Goal: Information Seeking & Learning: Learn about a topic

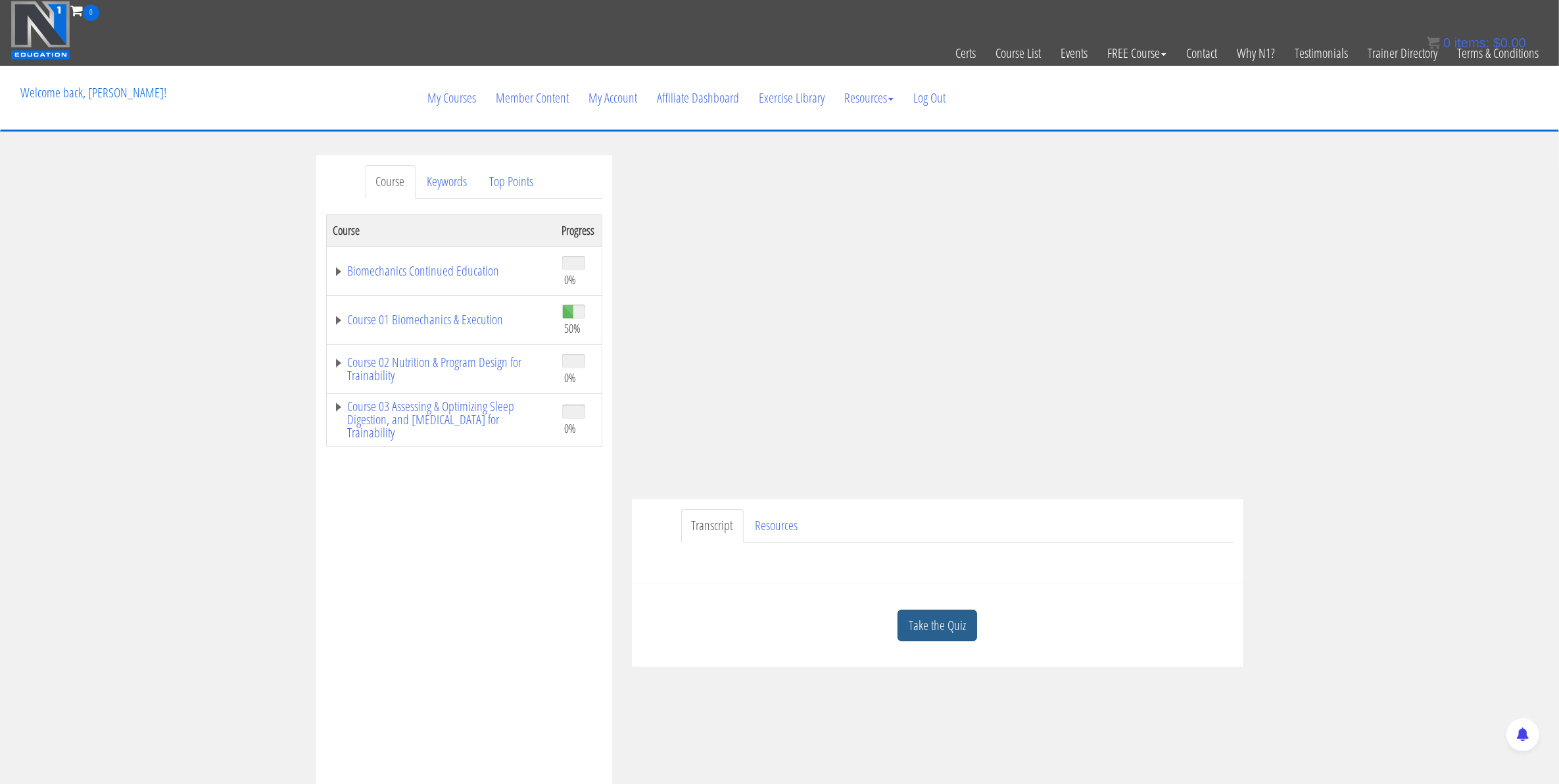
click at [925, 625] on link "Take the Quiz" at bounding box center [937, 625] width 80 height 32
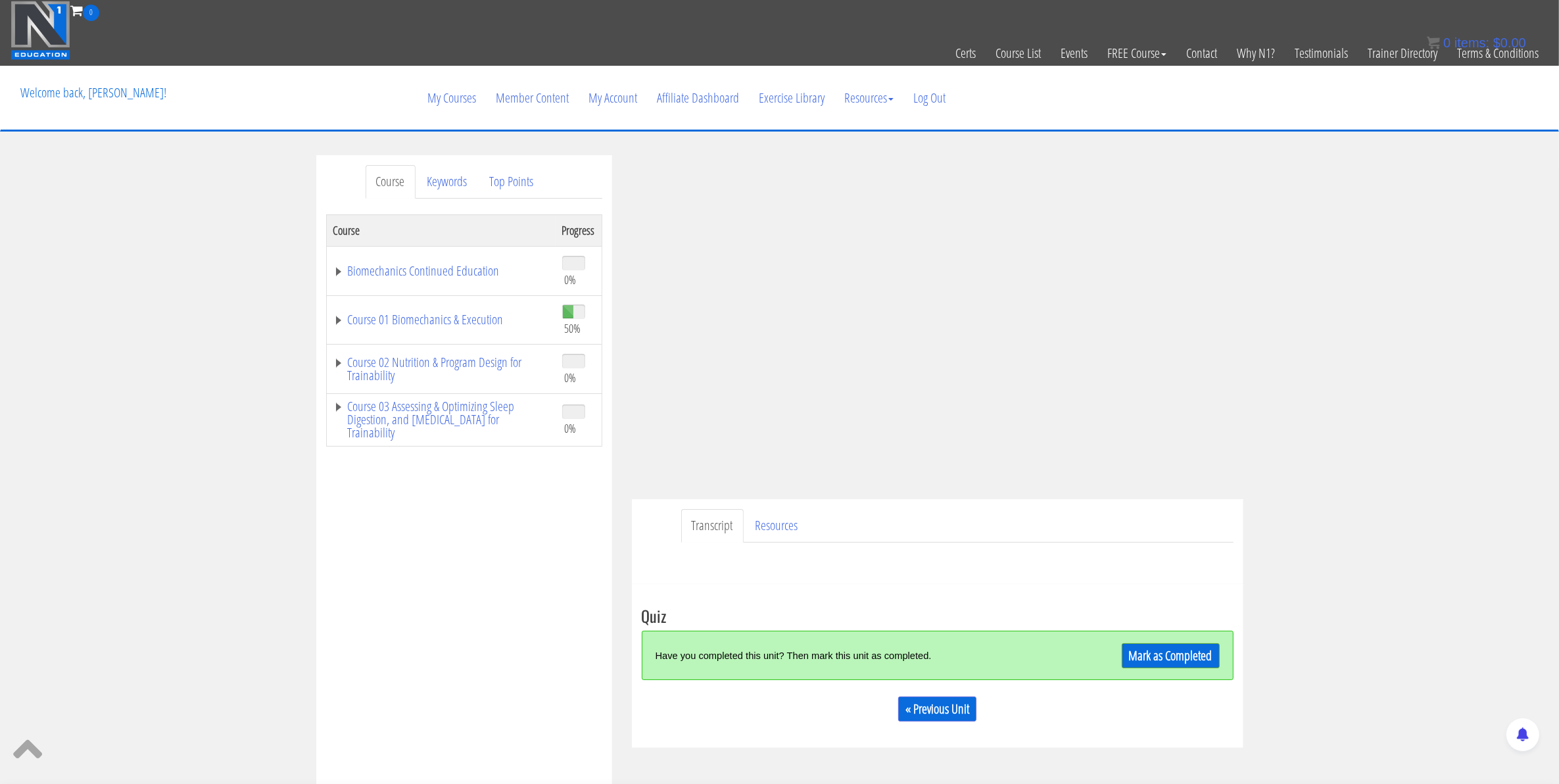
click at [1119, 665] on div "Mark as Completed" at bounding box center [1146, 655] width 148 height 28
click at [1121, 665] on link "Mark as Completed" at bounding box center [1170, 656] width 98 height 25
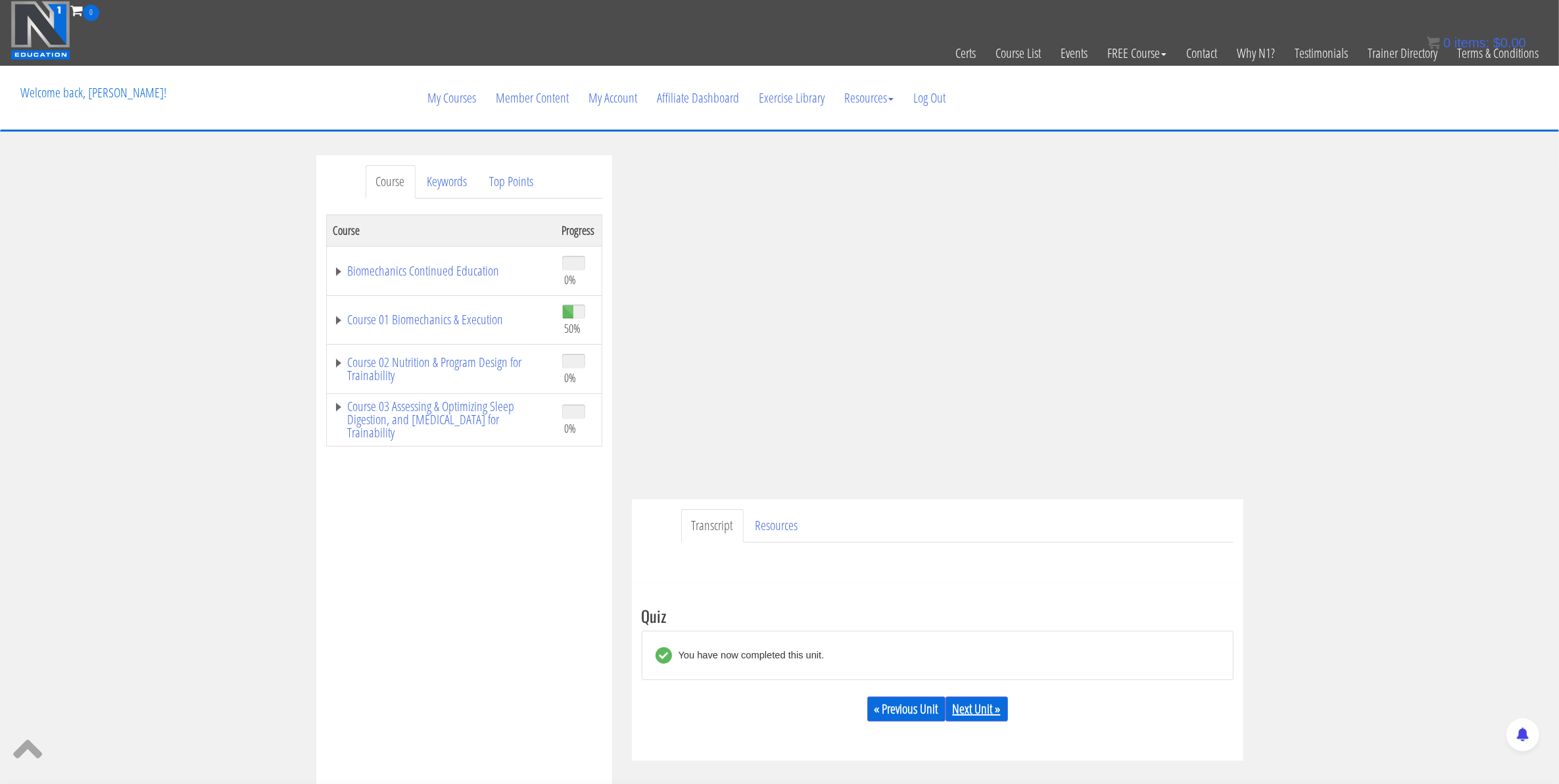
click at [1004, 713] on link "Next Unit »" at bounding box center [977, 708] width 63 height 25
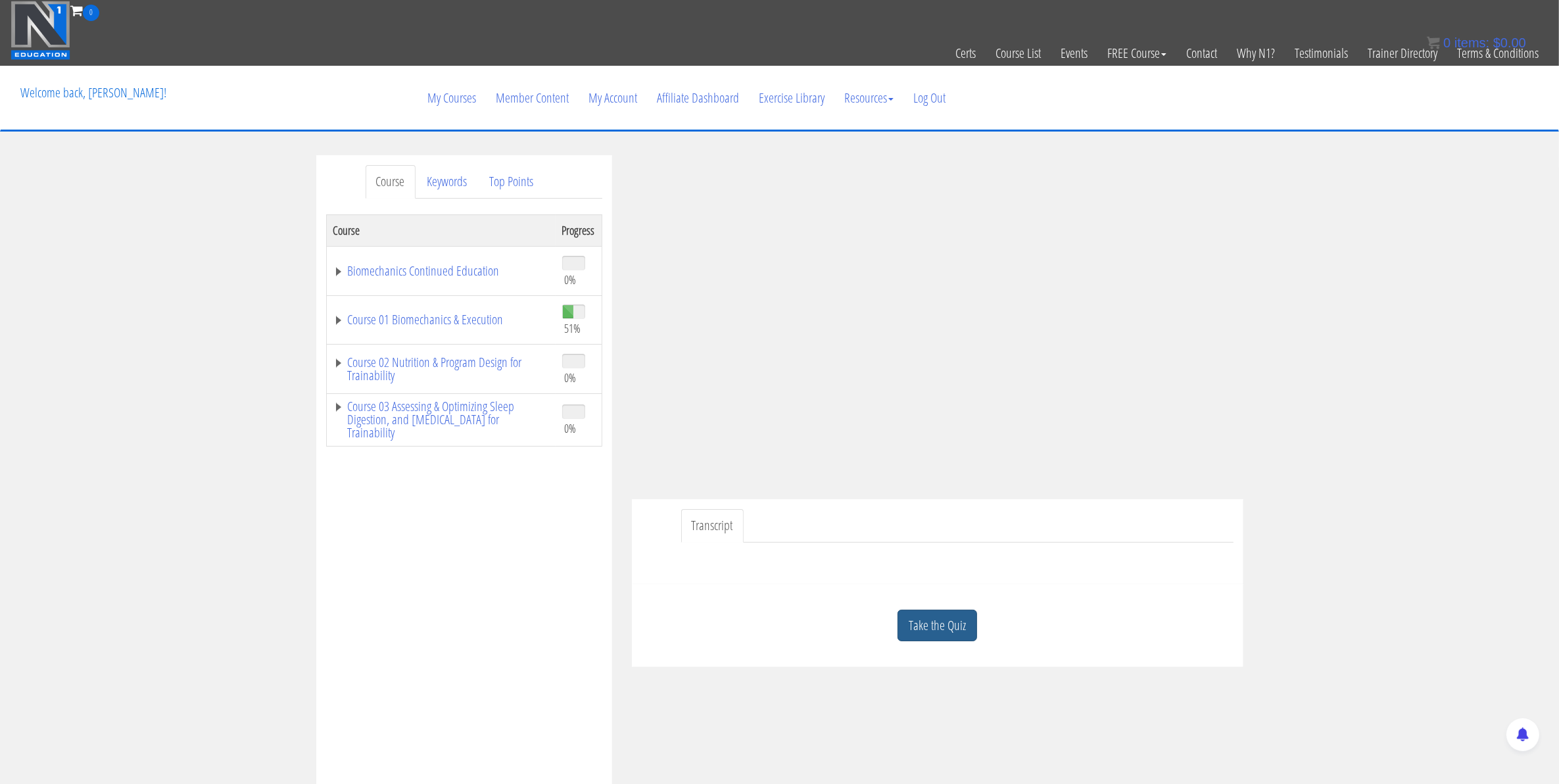
click at [930, 638] on link "Take the Quiz" at bounding box center [937, 625] width 80 height 32
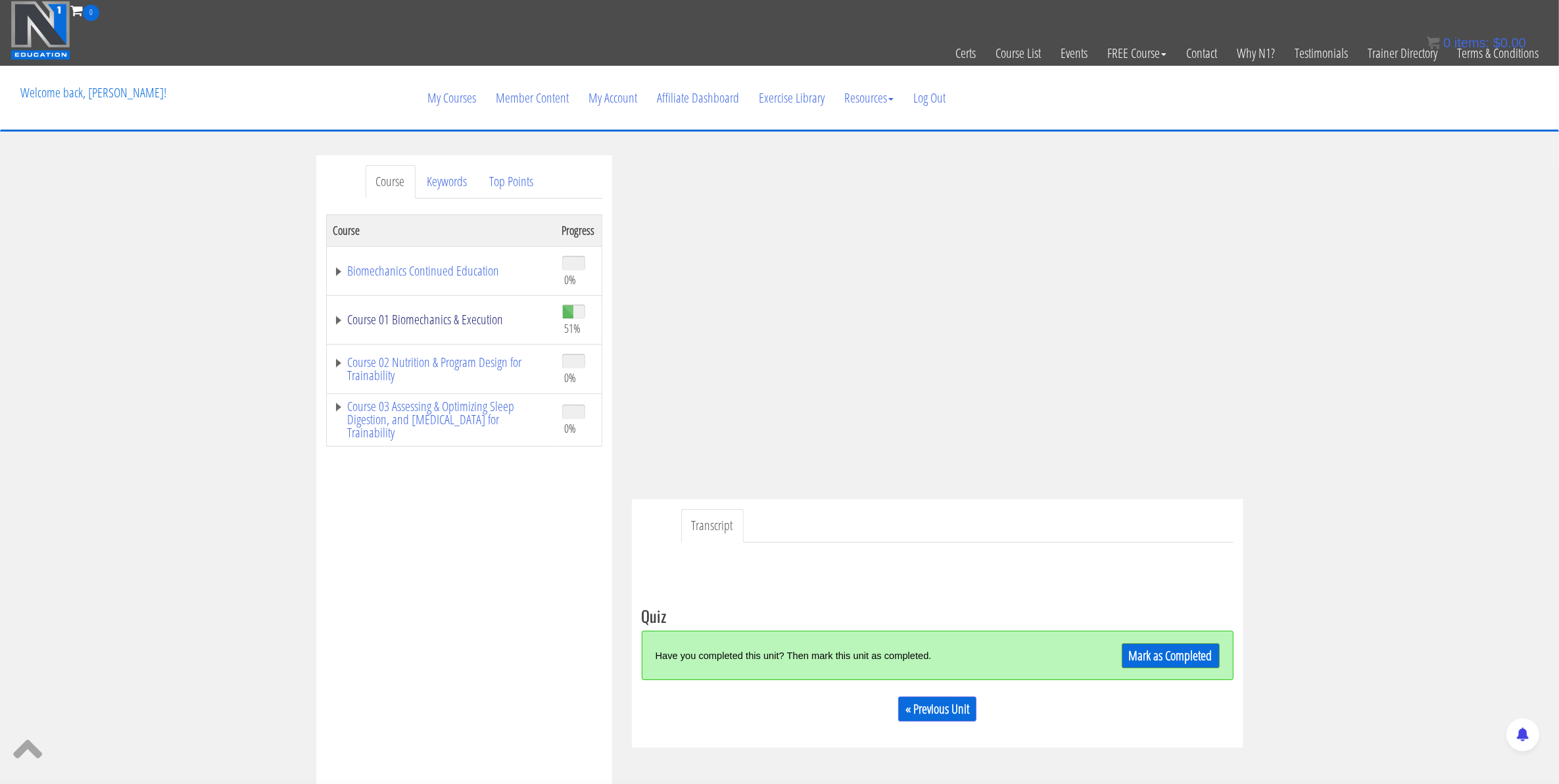
click at [396, 326] on link "Course 01 Biomechanics & Execution" at bounding box center [441, 319] width 216 height 13
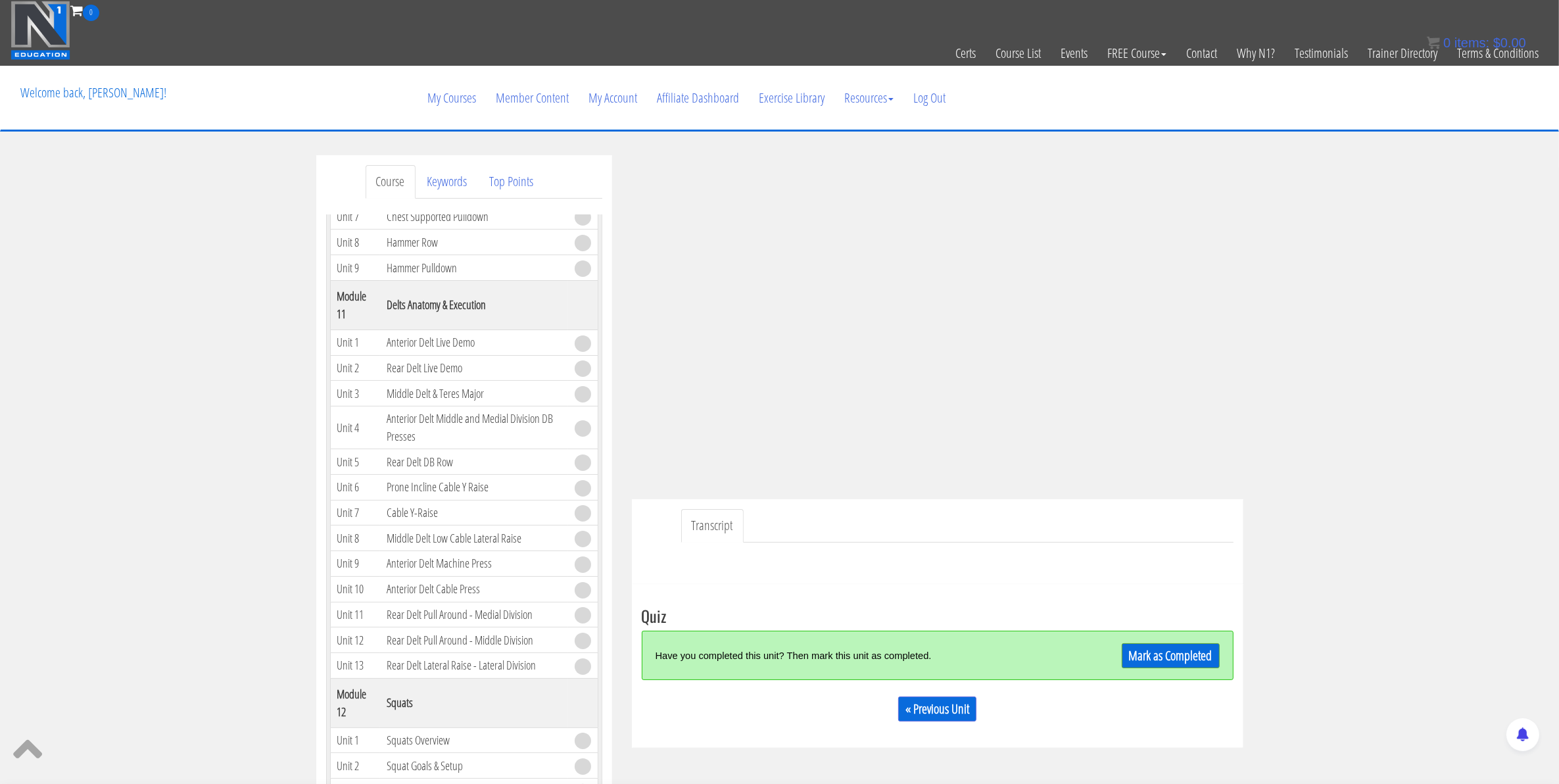
scroll to position [2548, 0]
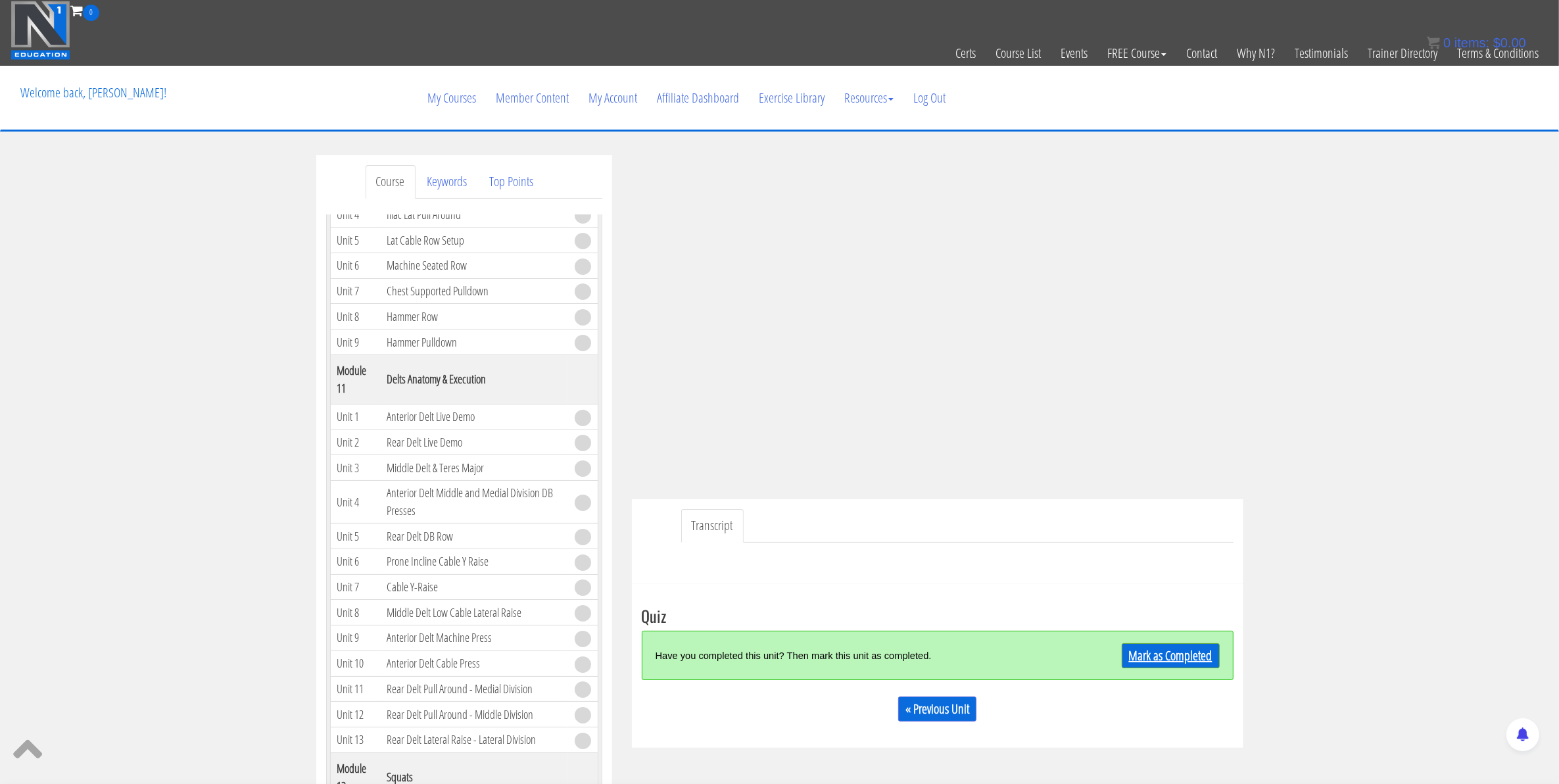
click at [1194, 657] on link "Mark as Completed" at bounding box center [1170, 656] width 98 height 25
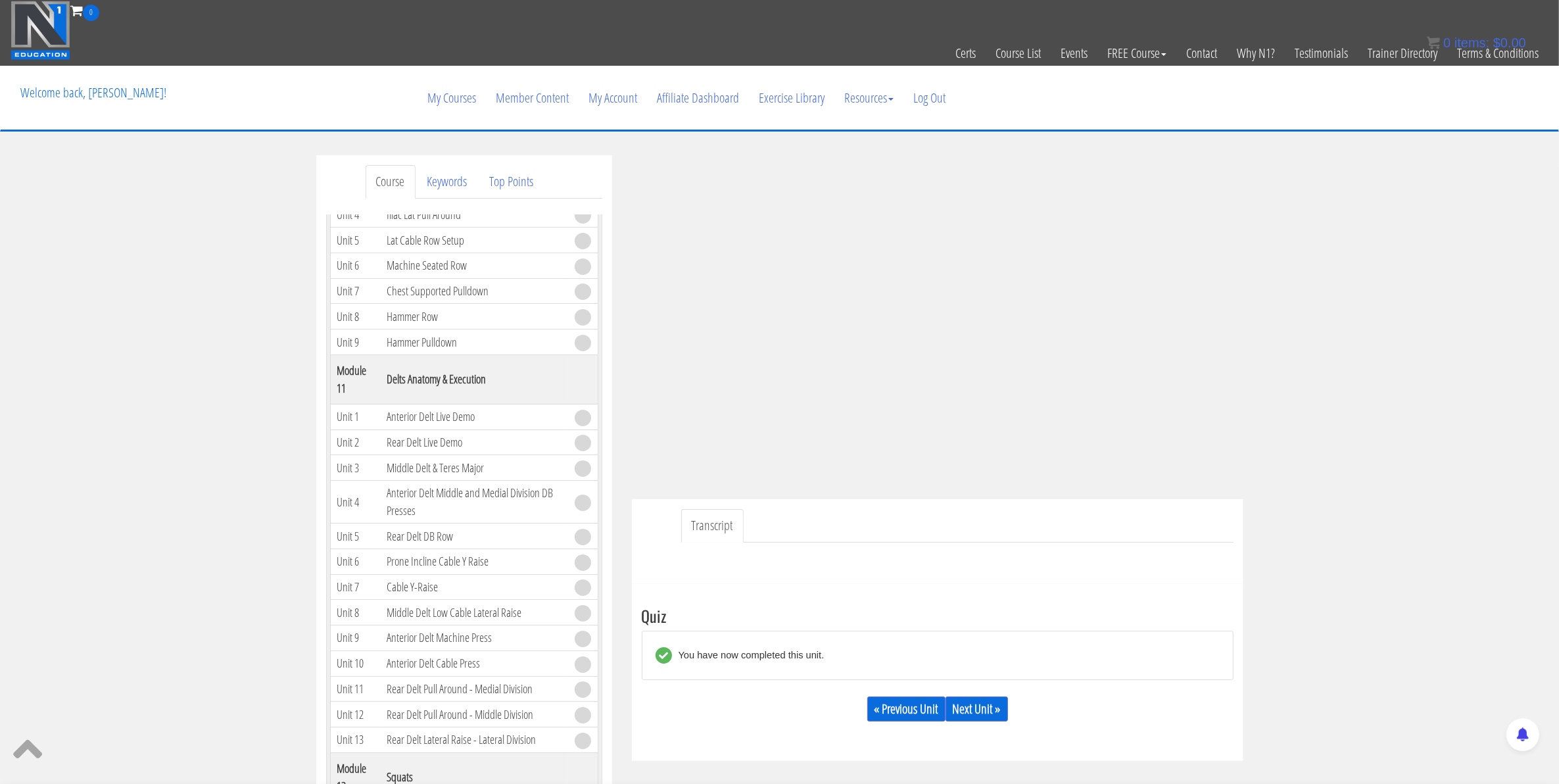
click at [938, 553] on div at bounding box center [937, 558] width 592 height 31
click at [960, 712] on link "Next Unit »" at bounding box center [977, 708] width 63 height 25
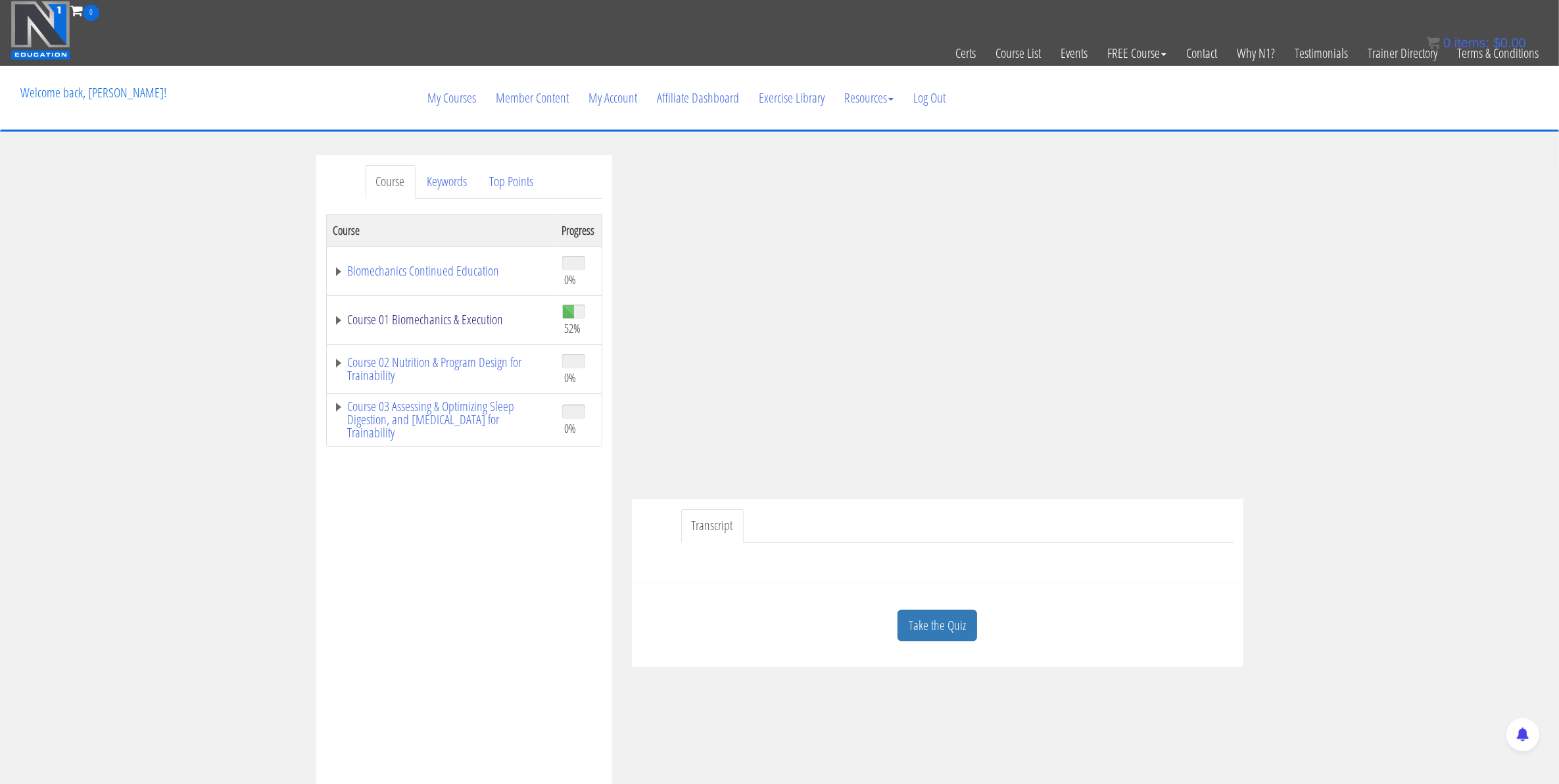
click at [460, 323] on link "Course 01 Biomechanics & Execution" at bounding box center [441, 319] width 216 height 13
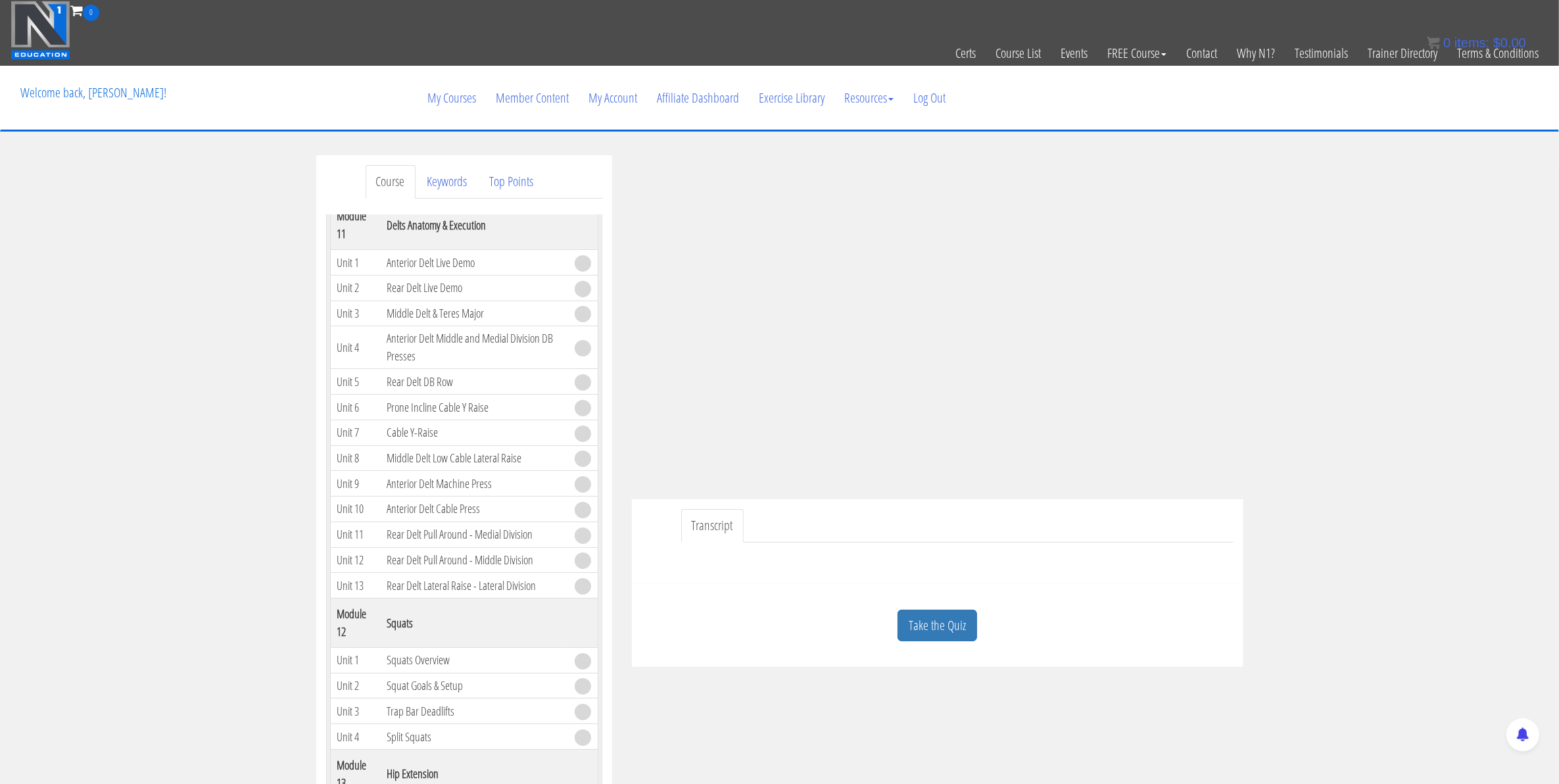
scroll to position [2630, 0]
